Goal: Transaction & Acquisition: Purchase product/service

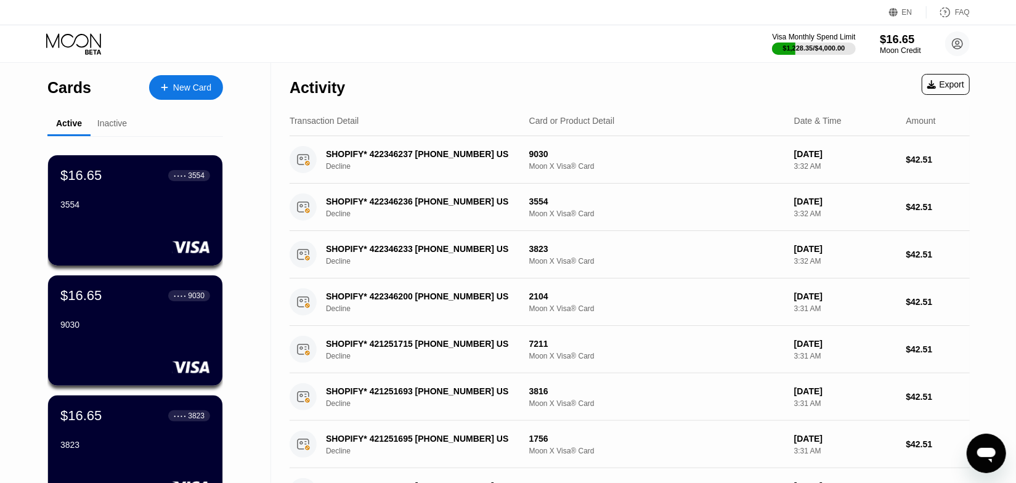
click at [885, 45] on div "$16.65" at bounding box center [900, 39] width 41 height 13
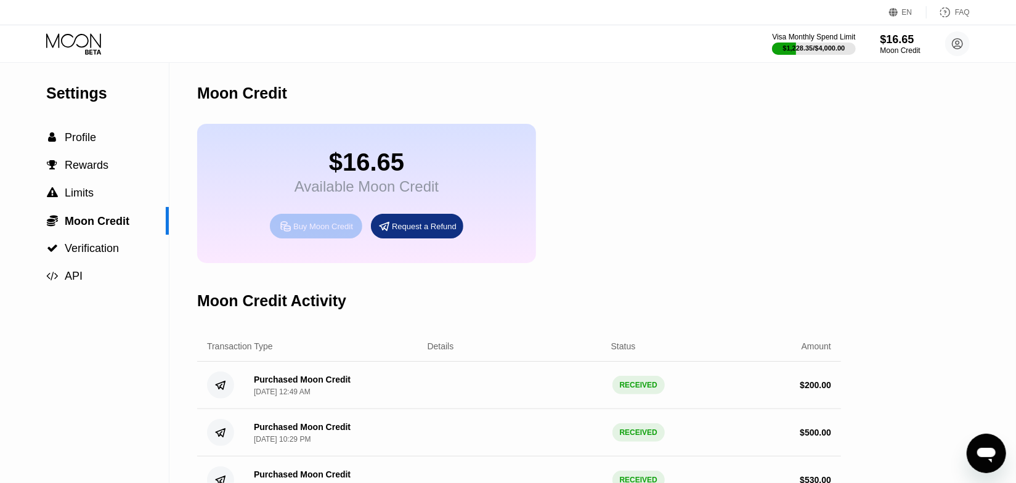
click at [289, 230] on icon at bounding box center [285, 225] width 9 height 9
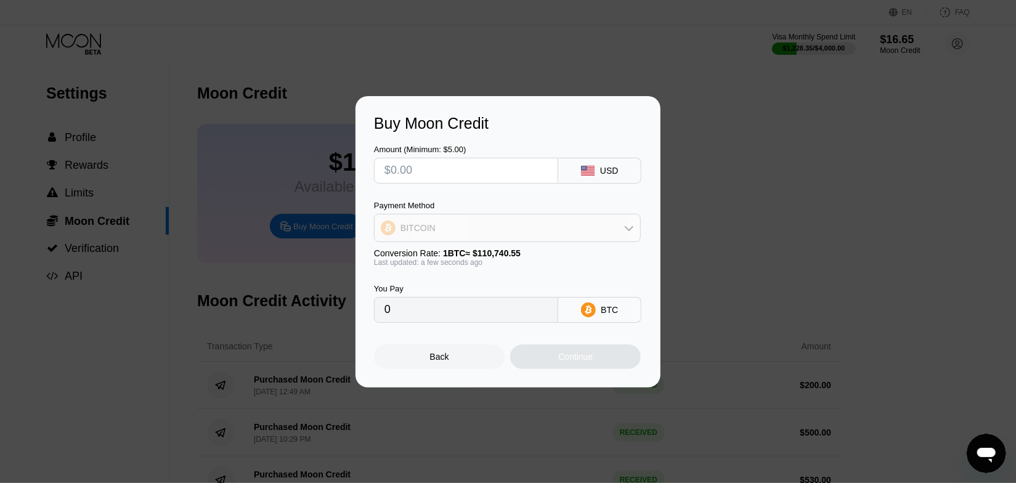
click at [487, 233] on div "BITCOIN" at bounding box center [507, 228] width 265 height 25
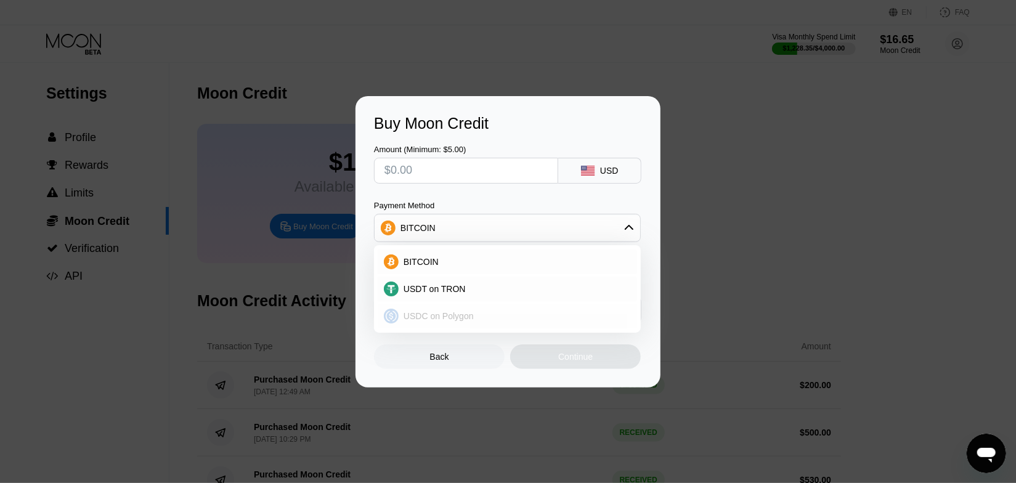
click at [418, 317] on span "USDC on Polygon" at bounding box center [438, 316] width 70 height 10
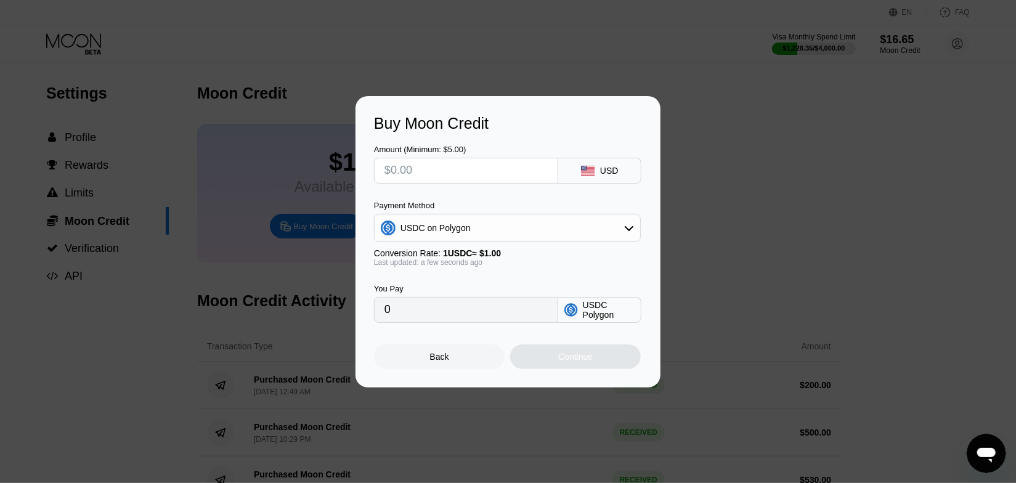
click at [445, 155] on div "Amount (Minimum: $5.00)" at bounding box center [466, 164] width 184 height 39
click at [454, 169] on input "text" at bounding box center [465, 170] width 163 height 25
type input "$2"
type input "2.00000000"
type input "$25"
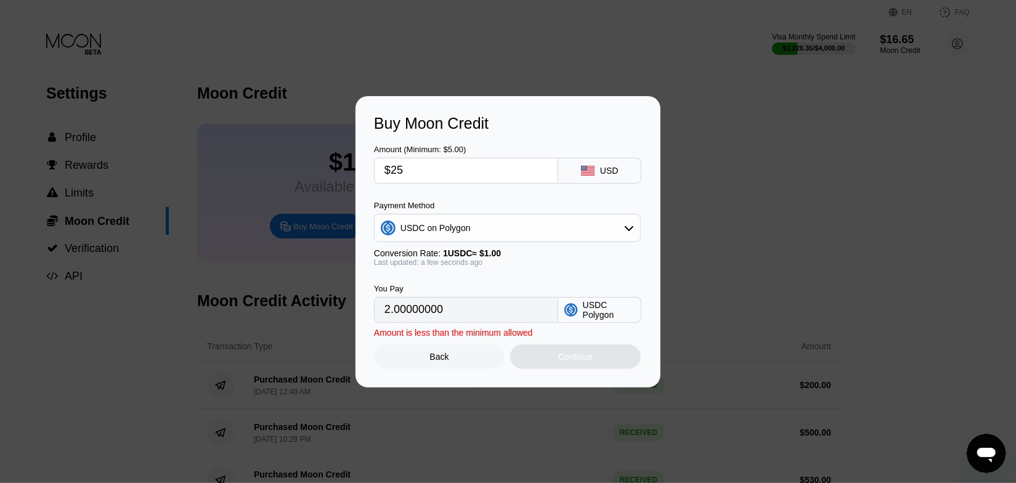
type input "25.00000000"
type input "$250"
type input "250.00000000"
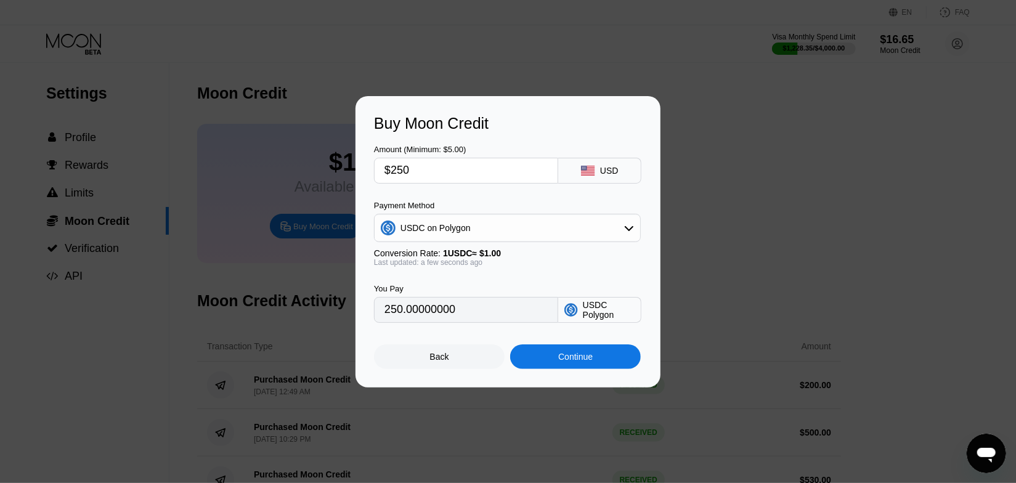
click at [501, 201] on div "Payment Method" at bounding box center [507, 205] width 267 height 9
click at [428, 179] on input "$250" at bounding box center [465, 170] width 163 height 25
click at [490, 202] on div "Payment Method" at bounding box center [507, 205] width 267 height 9
click at [464, 172] on input "$250" at bounding box center [465, 170] width 163 height 25
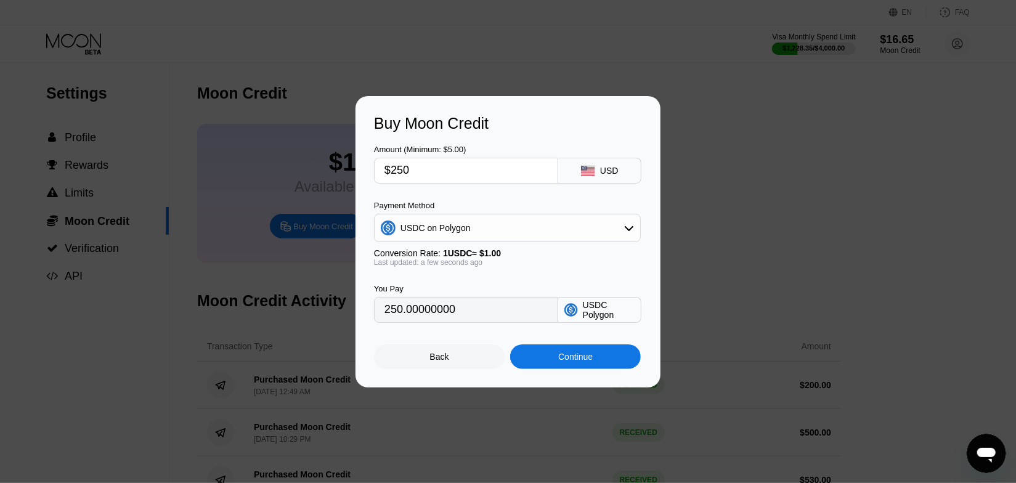
click at [464, 172] on input "$250" at bounding box center [465, 170] width 163 height 25
type input "$4"
type input "4.00000000"
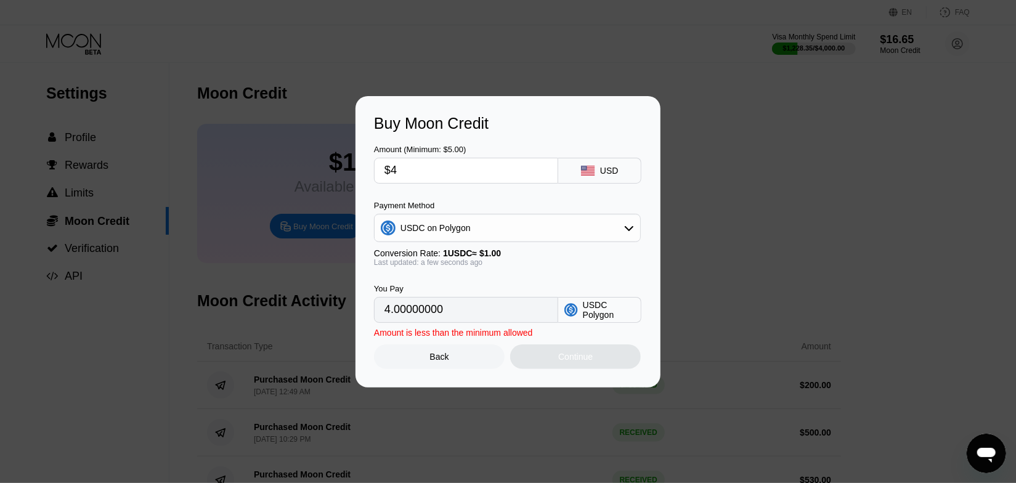
type input "$44"
type input "44.00000000"
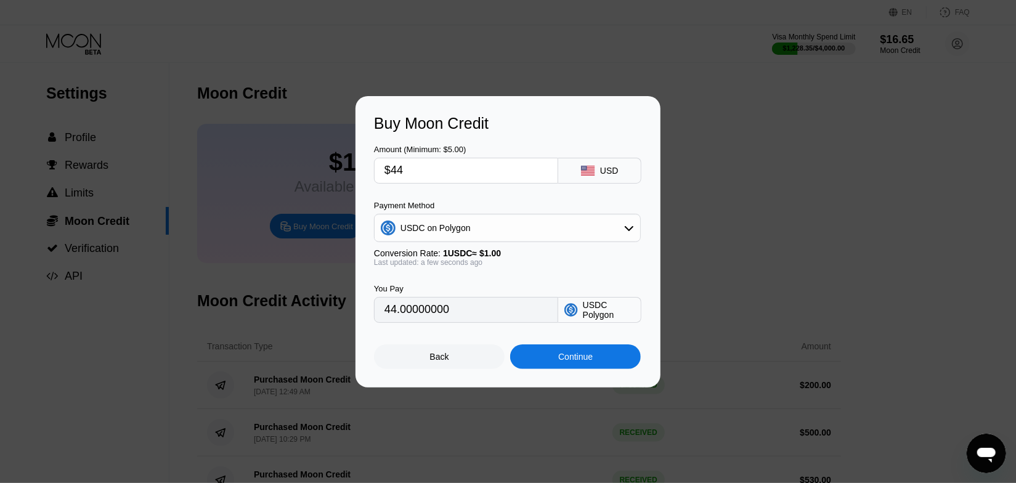
type input "$440"
type input "440.00000000"
click at [461, 207] on div "Payment Method" at bounding box center [507, 205] width 267 height 9
click at [468, 168] on input "$440" at bounding box center [465, 170] width 163 height 25
click at [468, 167] on input "$440" at bounding box center [465, 170] width 163 height 25
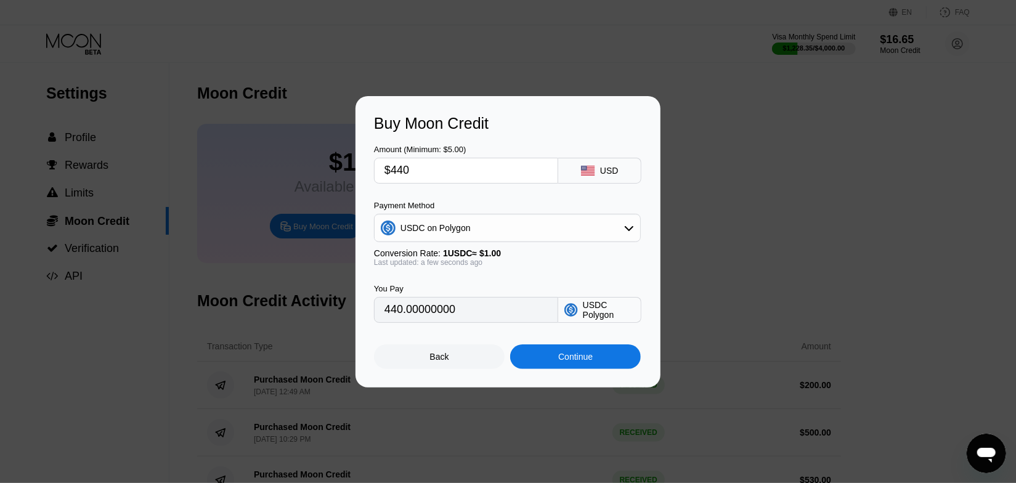
click at [468, 167] on input "$440" at bounding box center [465, 170] width 163 height 25
type input "$4"
type input "4.00000000"
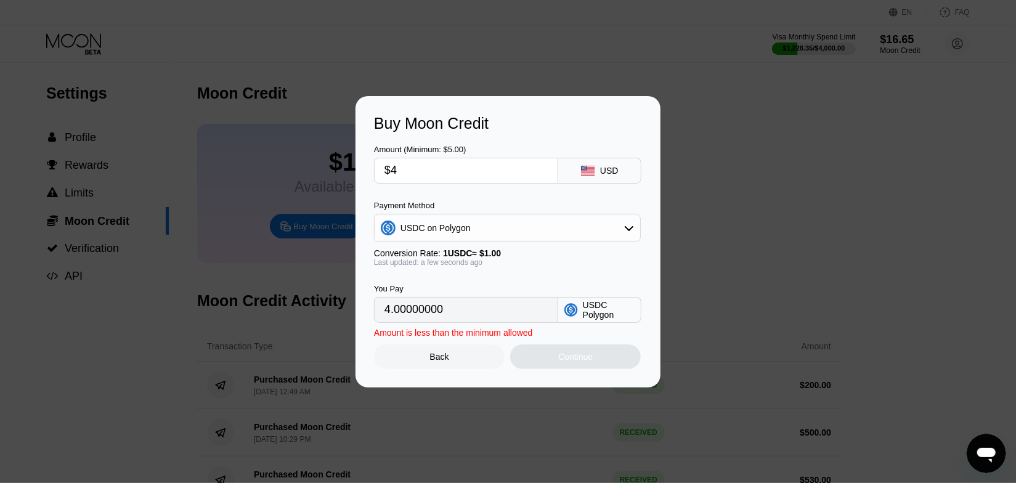
type input "$42"
type input "42.00000000"
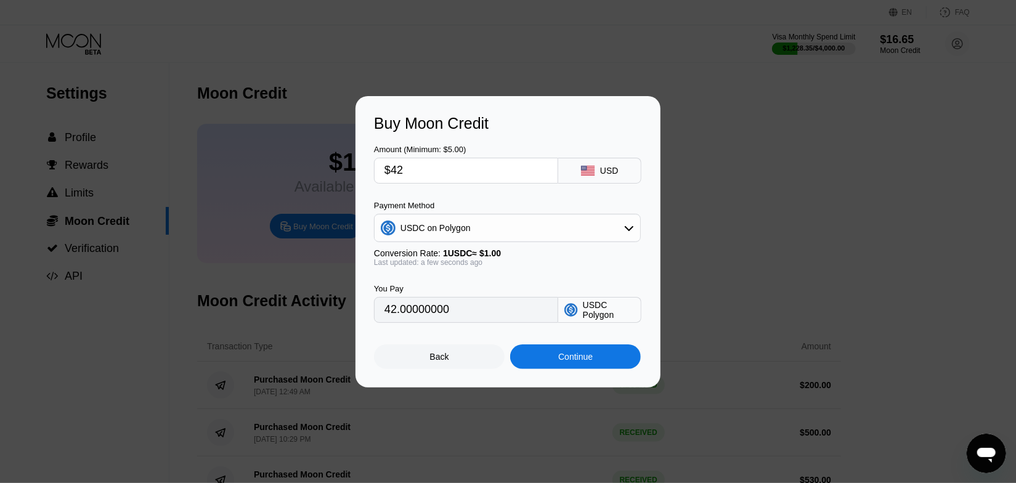
type input "$420"
type input "420.00000000"
type input "$420"
click at [446, 193] on div "Amount (Minimum: $5.00) $420 USD Payment Method USDC on Polygon Conversion Rate…" at bounding box center [508, 227] width 268 height 190
click at [616, 357] on div "Continue" at bounding box center [575, 356] width 131 height 25
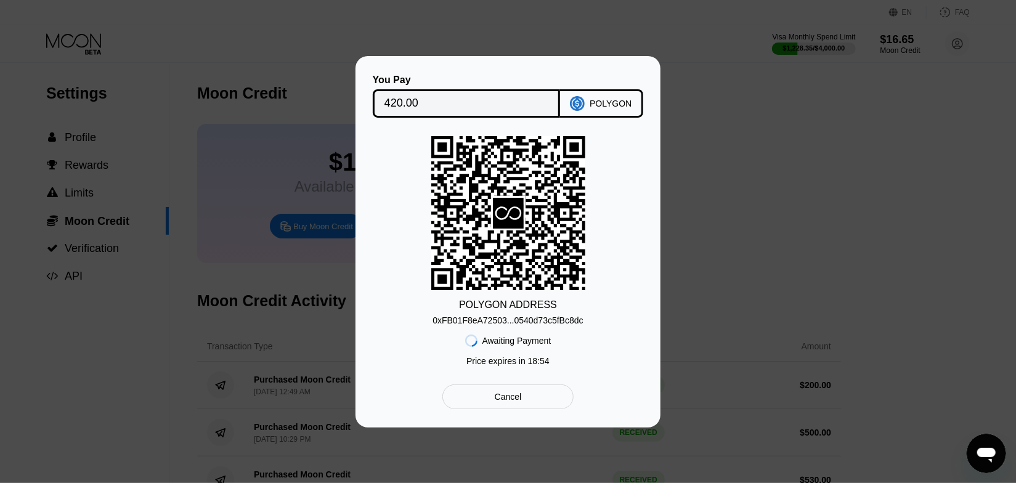
click at [568, 320] on div "0xFB01F8eA72503...0540d73c5fBc8dc" at bounding box center [507, 320] width 150 height 10
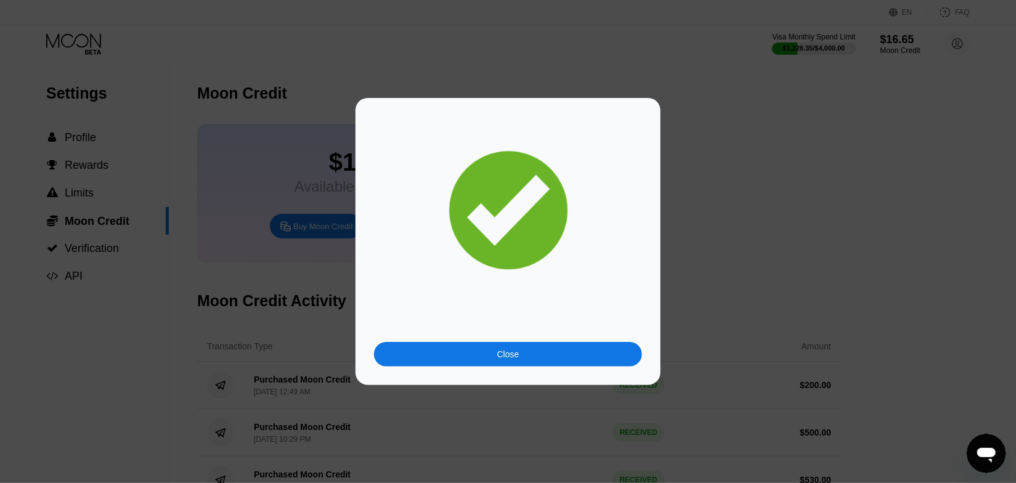
click at [695, 70] on div at bounding box center [512, 241] width 1024 height 483
click at [570, 345] on div "Close" at bounding box center [508, 354] width 268 height 25
